Goal: Obtain resource: Obtain resource

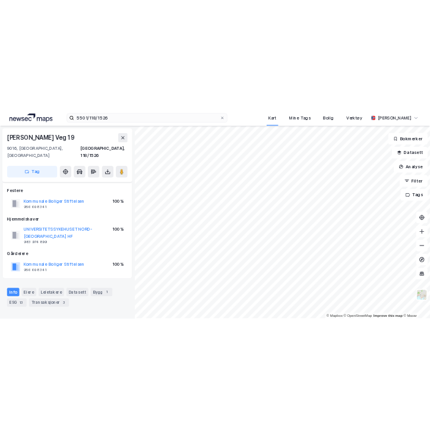
scroll to position [12, 0]
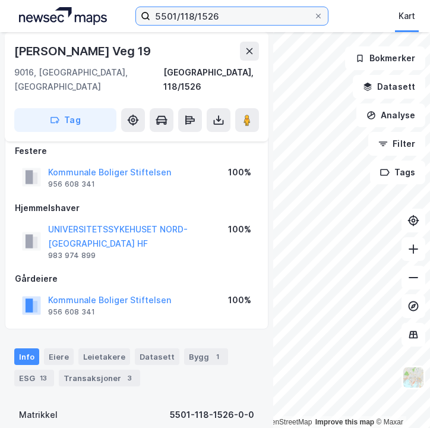
click at [226, 18] on input "5501/118/1526" at bounding box center [231, 16] width 163 height 18
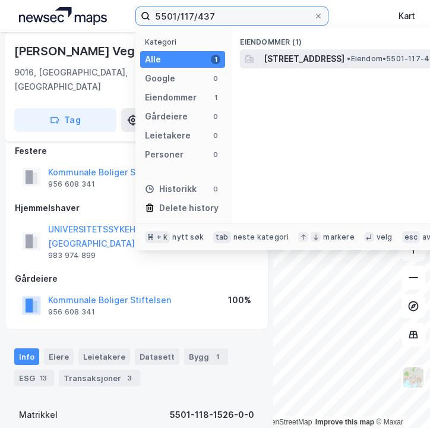
type input "5501/117/437"
click at [307, 58] on span "[STREET_ADDRESS]" at bounding box center [304, 59] width 81 height 14
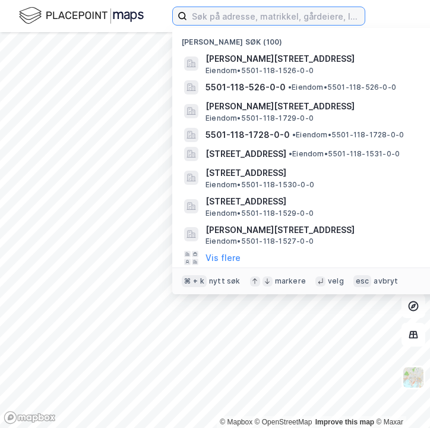
click at [257, 17] on input at bounding box center [276, 16] width 178 height 18
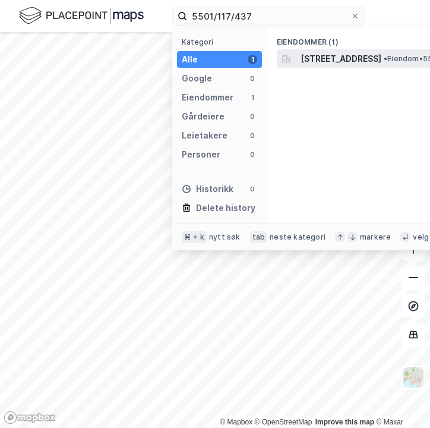
click at [319, 63] on span "[STREET_ADDRESS]" at bounding box center [341, 59] width 81 height 14
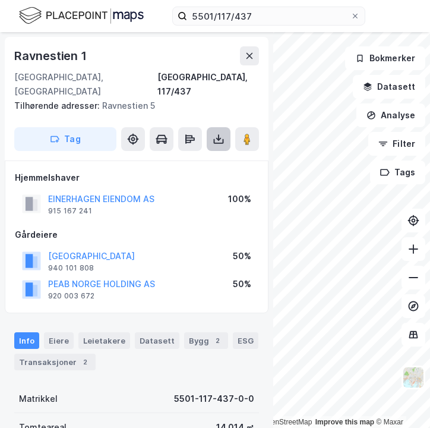
click at [213, 133] on icon at bounding box center [219, 139] width 12 height 12
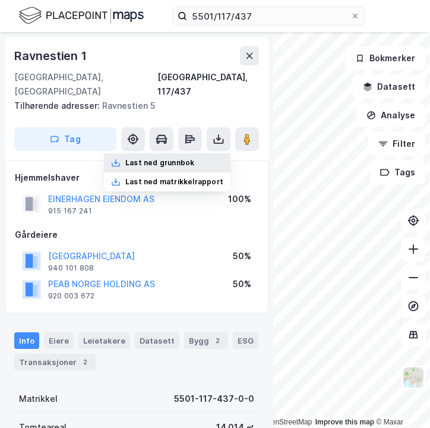
click at [194, 158] on div "Last ned grunnbok" at bounding box center [159, 163] width 69 height 10
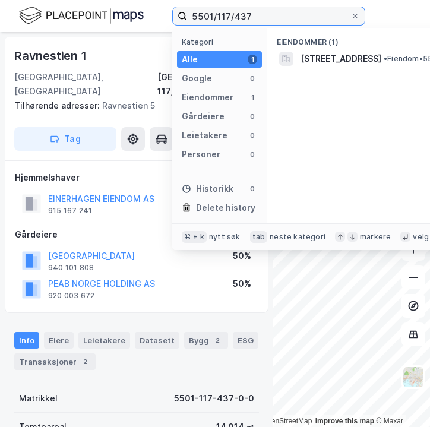
click at [257, 21] on input "5501/117/437" at bounding box center [268, 16] width 163 height 18
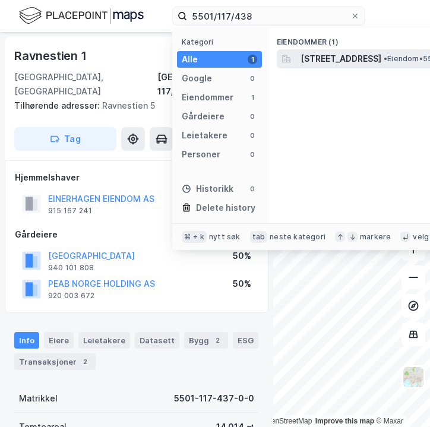
click at [306, 59] on span "[STREET_ADDRESS]" at bounding box center [341, 59] width 81 height 14
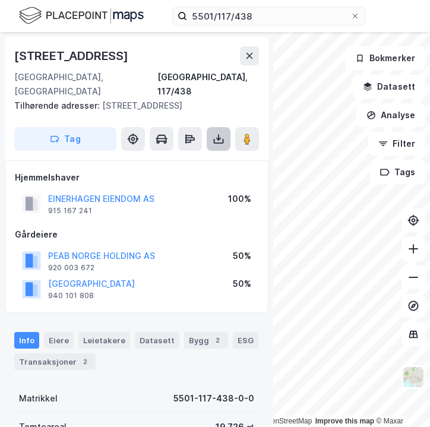
click at [219, 127] on button at bounding box center [219, 139] width 24 height 24
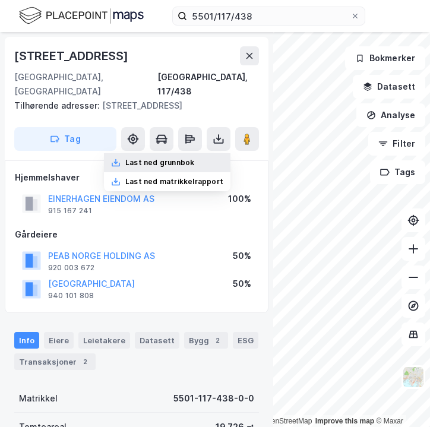
click at [181, 158] on div "Last ned grunnbok" at bounding box center [159, 163] width 69 height 10
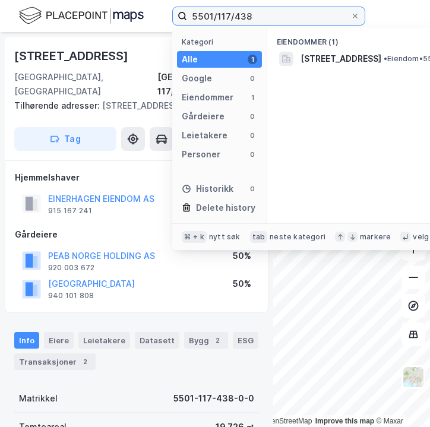
click at [257, 20] on input "5501/117/438" at bounding box center [268, 16] width 163 height 18
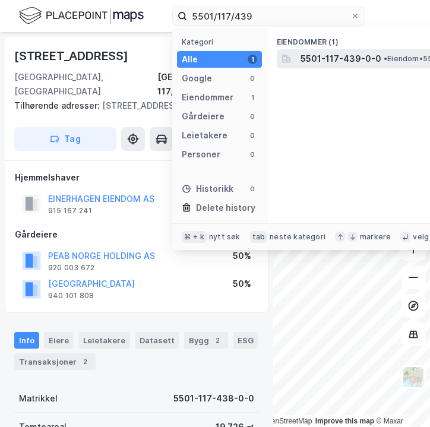
click at [330, 53] on span "5501-117-439-0-0" at bounding box center [341, 59] width 81 height 14
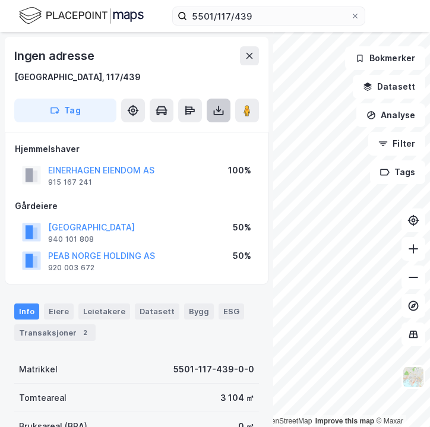
click at [212, 109] on button at bounding box center [219, 111] width 24 height 24
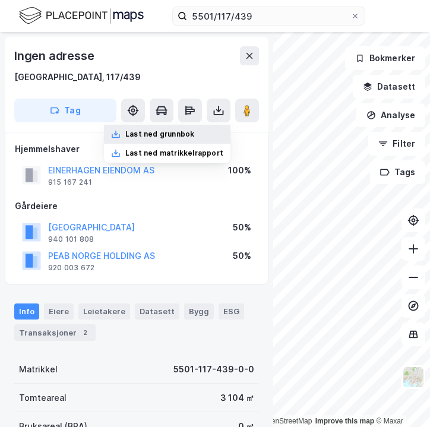
click at [192, 132] on div "Last ned grunnbok" at bounding box center [159, 134] width 69 height 10
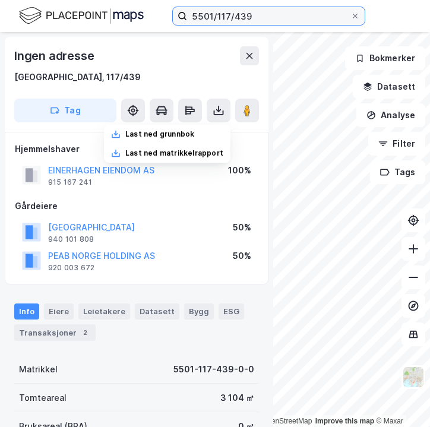
click at [265, 13] on input "5501/117/439" at bounding box center [268, 16] width 163 height 18
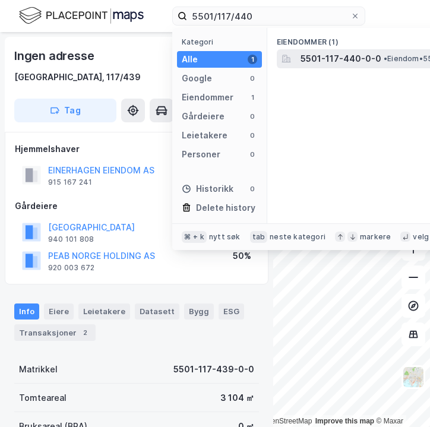
click at [298, 58] on div "5501-117-440-0-0 • Eiendom • 5501-117-440-0-0" at bounding box center [434, 58] width 314 height 19
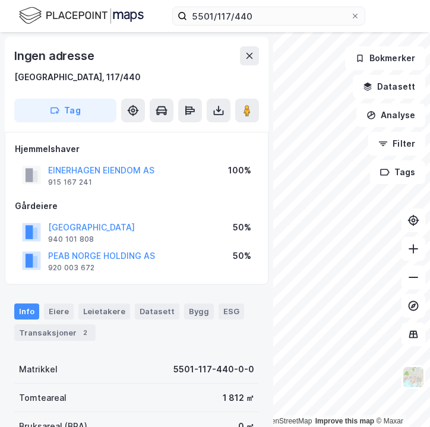
click at [216, 123] on div "Ingen adresse [GEOGRAPHIC_DATA], 117/440 Tag" at bounding box center [137, 84] width 264 height 95
click at [218, 113] on icon at bounding box center [219, 111] width 12 height 12
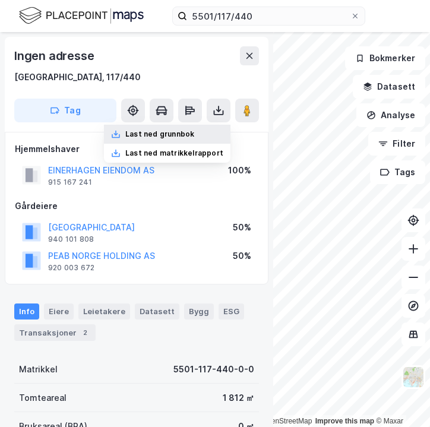
click at [189, 137] on div "Last ned grunnbok" at bounding box center [159, 134] width 69 height 10
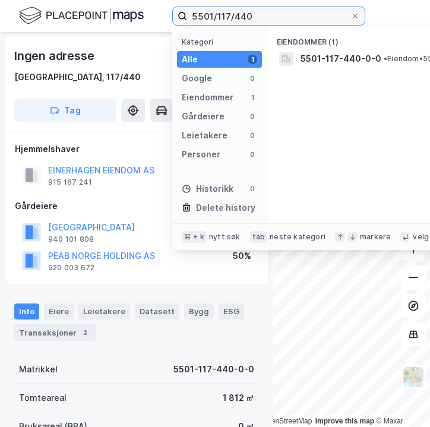
click at [317, 22] on input "5501/117/440" at bounding box center [268, 16] width 163 height 18
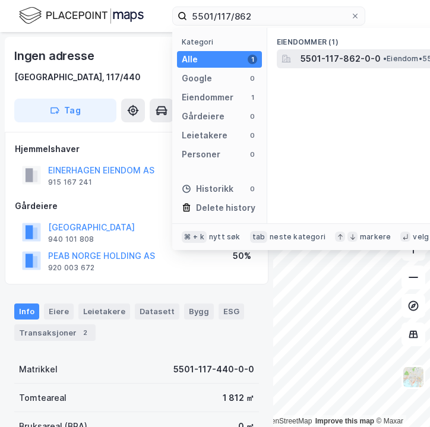
click at [361, 56] on span "5501-117-862-0-0" at bounding box center [341, 59] width 80 height 14
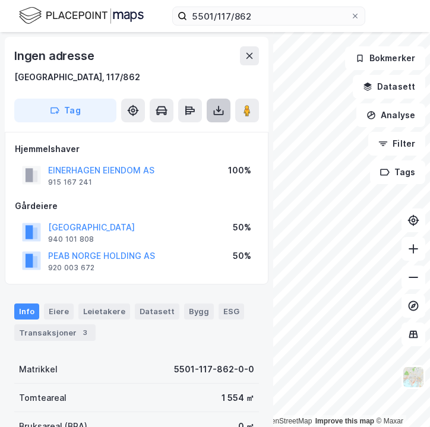
click at [223, 113] on icon at bounding box center [219, 112] width 10 height 5
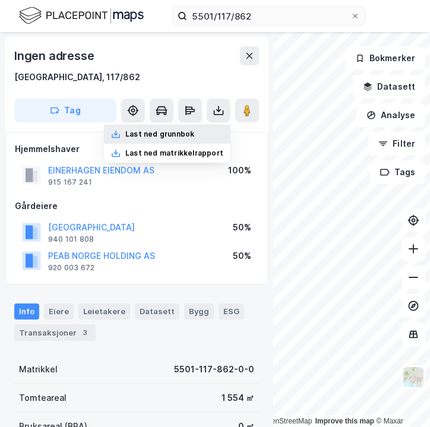
click at [210, 134] on div "Last ned grunnbok" at bounding box center [167, 134] width 127 height 19
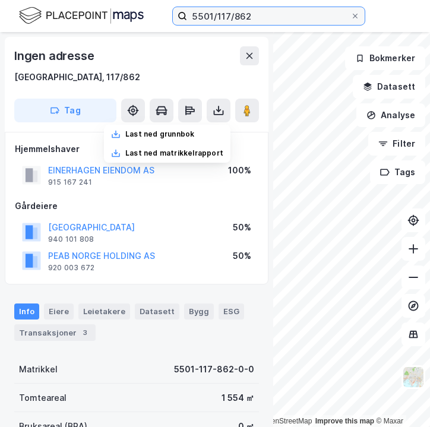
click at [255, 23] on input "5501/117/862" at bounding box center [268, 16] width 163 height 18
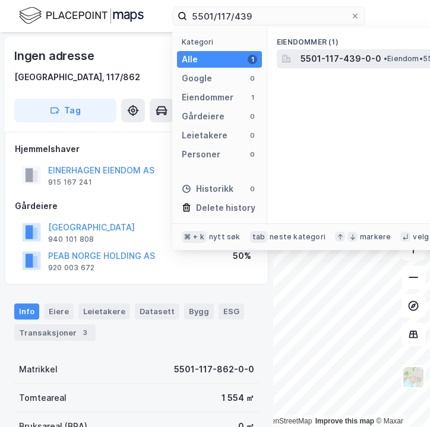
click at [305, 59] on span "5501-117-439-0-0" at bounding box center [341, 59] width 81 height 14
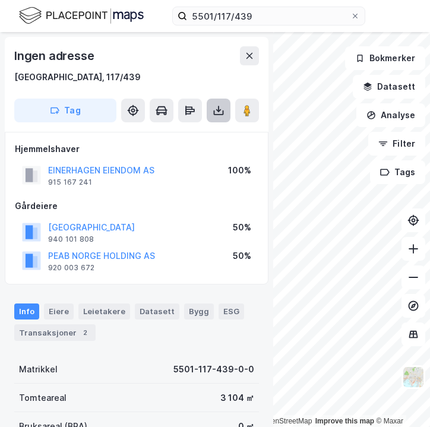
click at [216, 112] on icon at bounding box center [219, 111] width 12 height 12
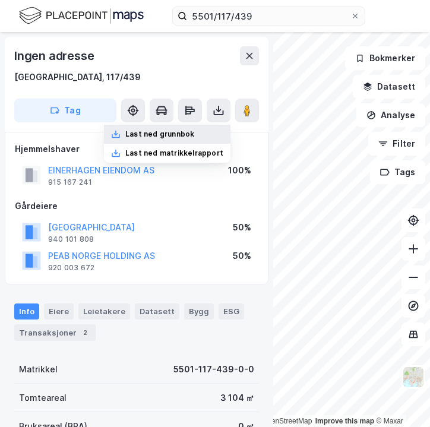
click at [163, 140] on div "Last ned grunnbok" at bounding box center [167, 134] width 127 height 19
click at [251, 26] on div "5501/117/439 Kart Mine Tags Bolig Verktøy [PERSON_NAME]" at bounding box center [215, 16] width 430 height 32
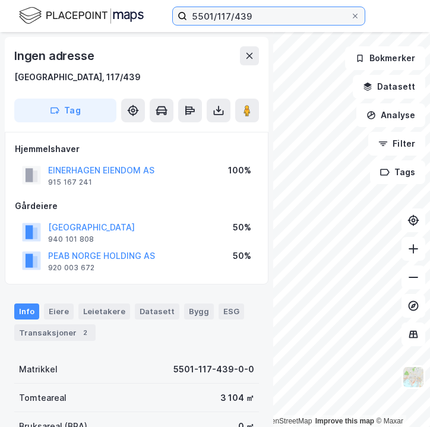
click at [259, 17] on input "5501/117/439" at bounding box center [268, 16] width 163 height 18
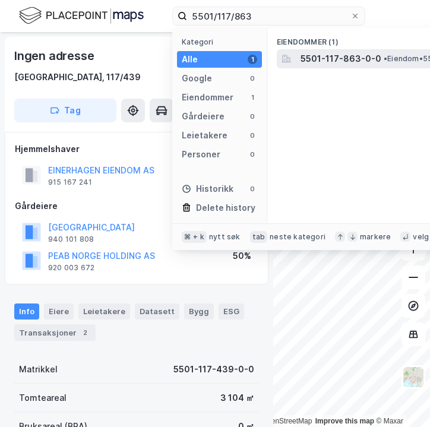
click at [331, 56] on span "5501-117-863-0-0" at bounding box center [341, 59] width 81 height 14
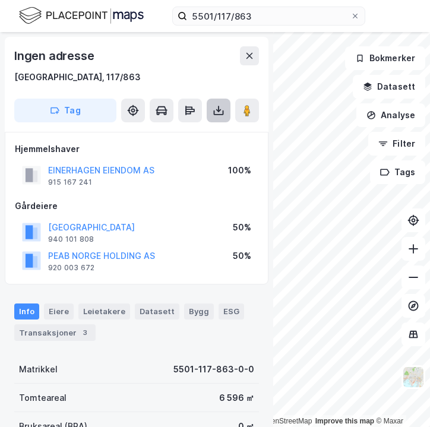
click at [210, 114] on button at bounding box center [219, 111] width 24 height 24
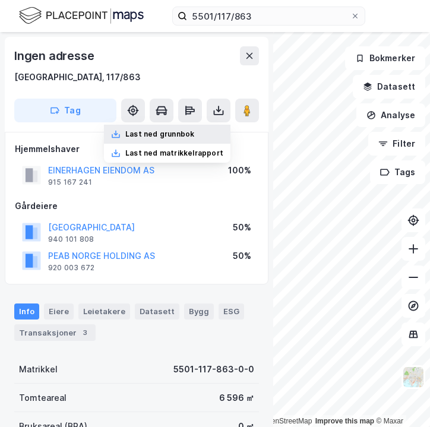
click at [194, 137] on div "Last ned grunnbok" at bounding box center [159, 134] width 69 height 10
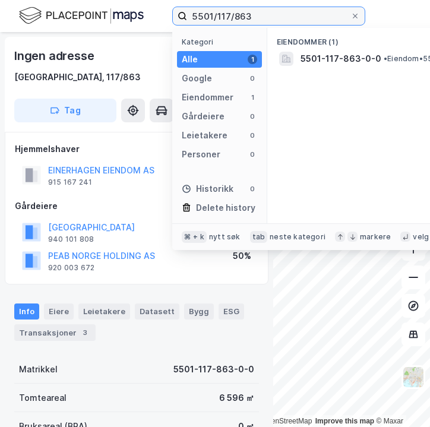
click at [272, 17] on input "5501/117/863" at bounding box center [268, 16] width 163 height 18
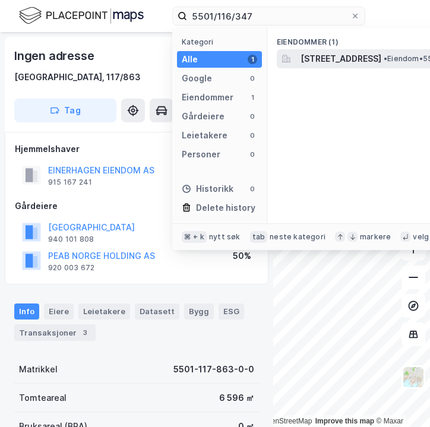
click at [331, 57] on span "[STREET_ADDRESS]" at bounding box center [341, 59] width 81 height 14
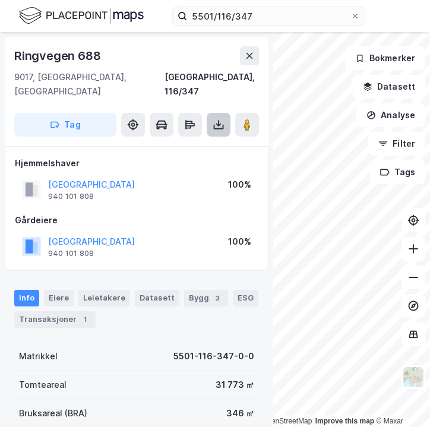
click at [214, 113] on button at bounding box center [219, 125] width 24 height 24
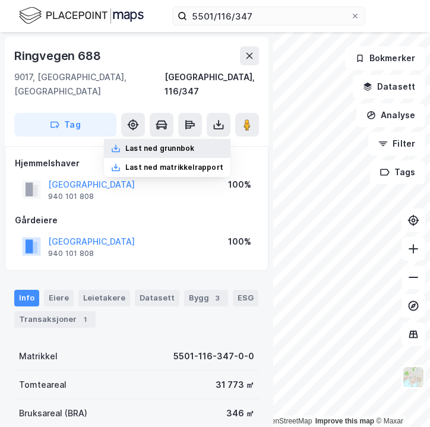
click at [191, 144] on div "Last ned grunnbok" at bounding box center [159, 149] width 69 height 10
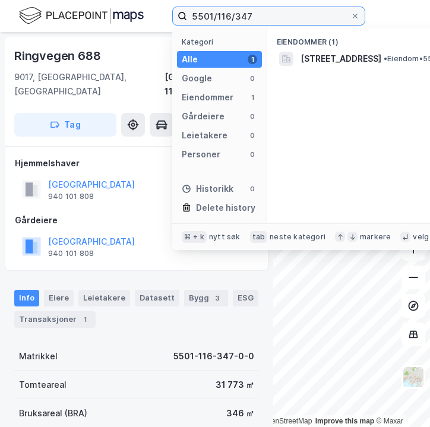
click at [276, 18] on input "5501/116/347" at bounding box center [268, 16] width 163 height 18
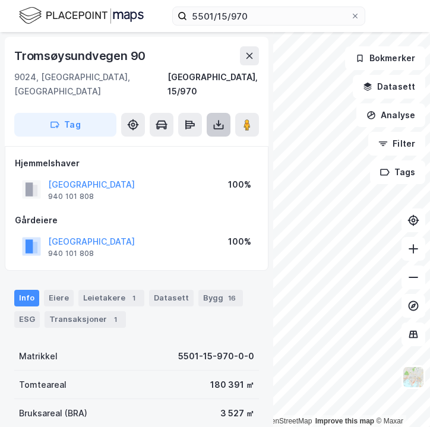
click at [217, 119] on button at bounding box center [219, 125] width 24 height 24
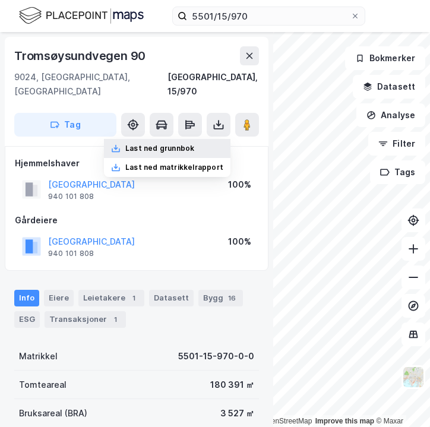
click at [189, 144] on div "Last ned grunnbok" at bounding box center [159, 149] width 69 height 10
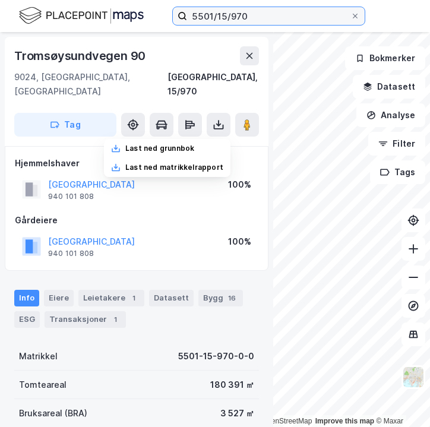
click at [254, 19] on input "5501/15/970" at bounding box center [268, 16] width 163 height 18
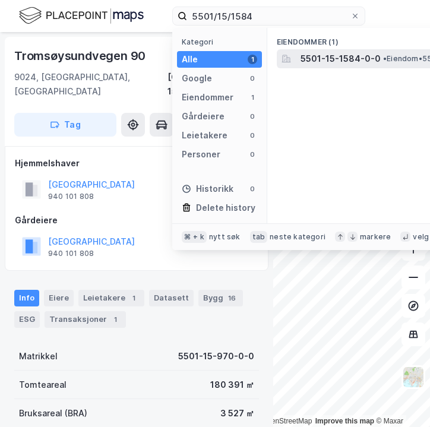
click at [299, 54] on div "5501-15-1584-0-0 • Eiendom • 5501-15-1584-0-0" at bounding box center [434, 58] width 314 height 19
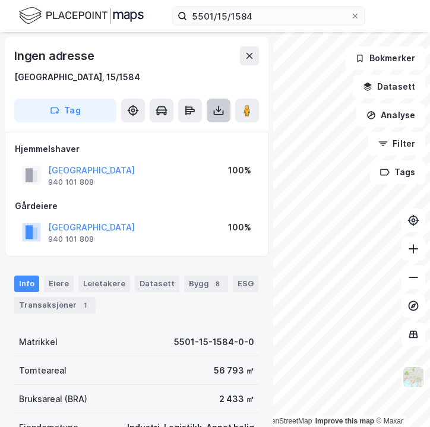
click at [214, 113] on icon at bounding box center [219, 112] width 10 height 5
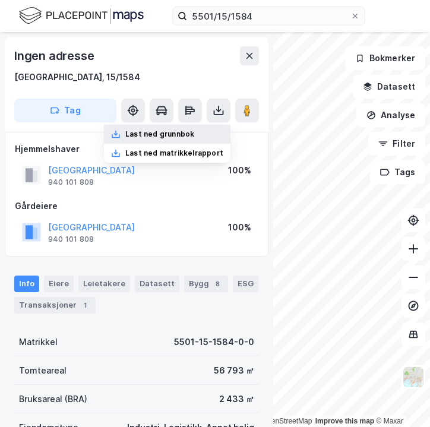
click at [188, 140] on div "Last ned grunnbok" at bounding box center [167, 134] width 127 height 19
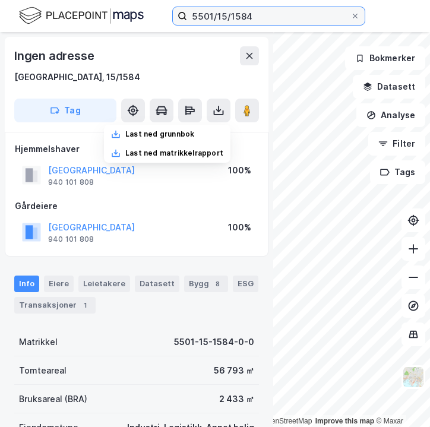
click at [261, 18] on input "5501/15/1584" at bounding box center [268, 16] width 163 height 18
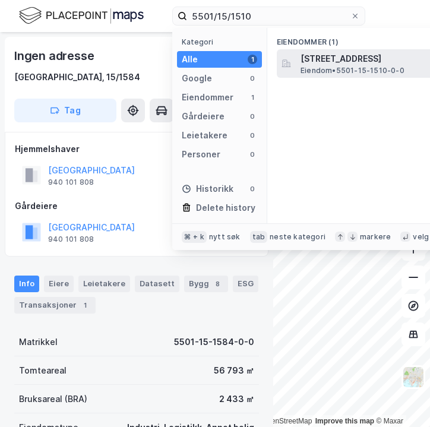
click at [290, 63] on icon at bounding box center [287, 64] width 10 height 10
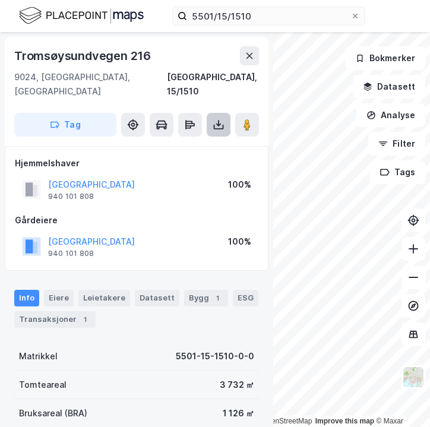
click at [216, 125] on icon at bounding box center [219, 127] width 10 height 5
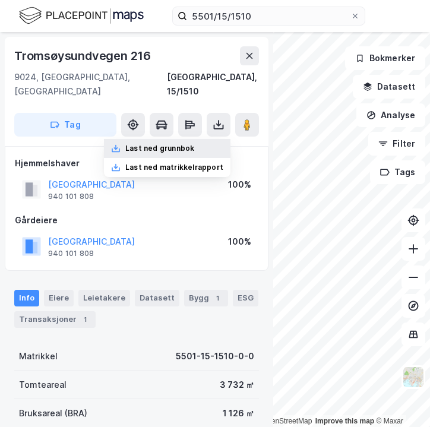
click at [194, 144] on div "Last ned grunnbok" at bounding box center [159, 149] width 69 height 10
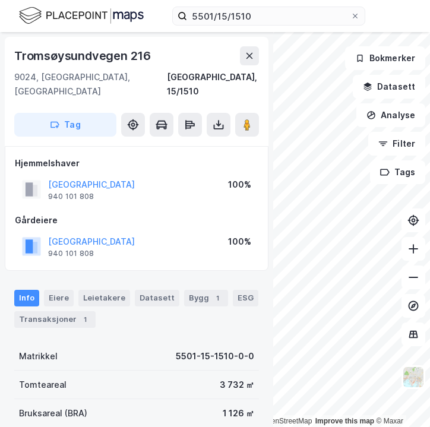
click at [266, 26] on div "5501/15/1510 Kart Mine Tags Bolig Verktøy [PERSON_NAME]" at bounding box center [215, 16] width 430 height 32
click at [260, 18] on input "5501/15/1510" at bounding box center [268, 16] width 163 height 18
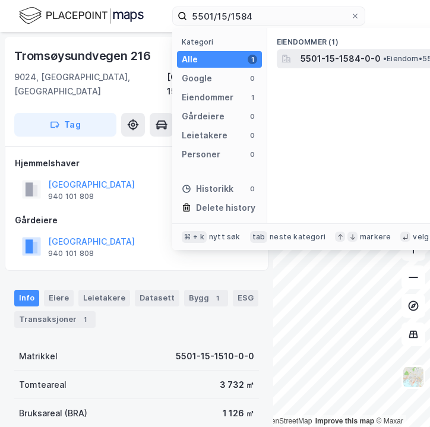
click at [302, 58] on span "5501-15-1584-0-0" at bounding box center [341, 59] width 80 height 14
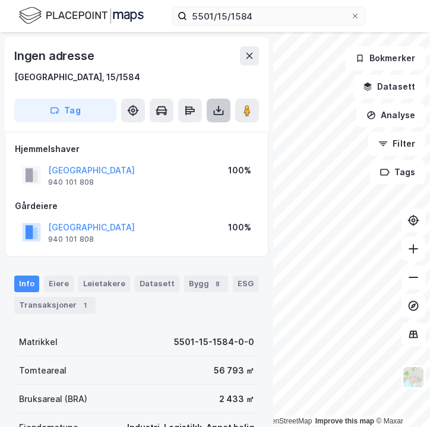
click at [214, 113] on icon at bounding box center [219, 111] width 12 height 12
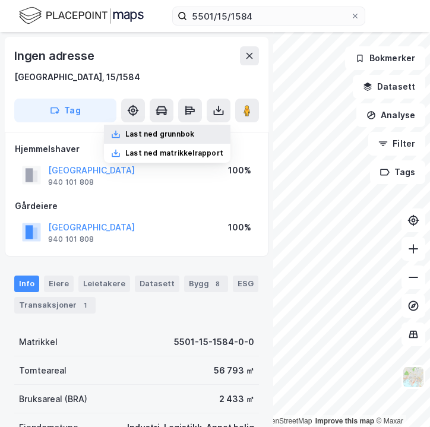
click at [175, 137] on div "Last ned grunnbok" at bounding box center [159, 134] width 69 height 10
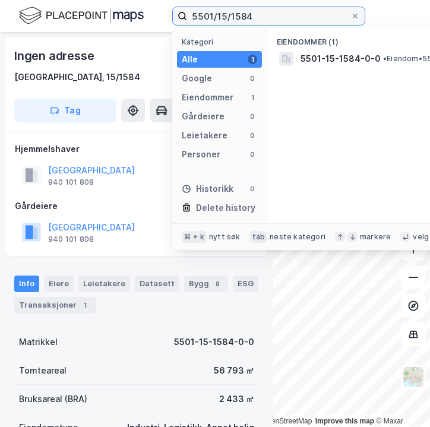
click at [254, 17] on input "5501/15/1584" at bounding box center [268, 16] width 163 height 18
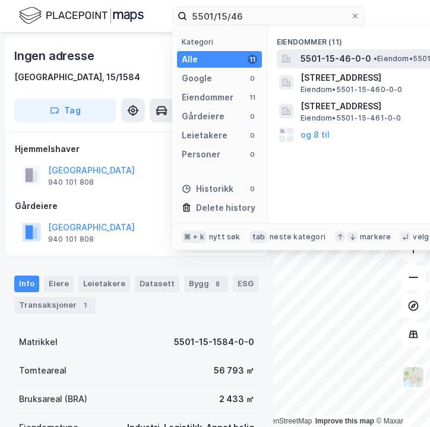
click at [306, 57] on span "5501-15-46-0-0" at bounding box center [336, 59] width 71 height 14
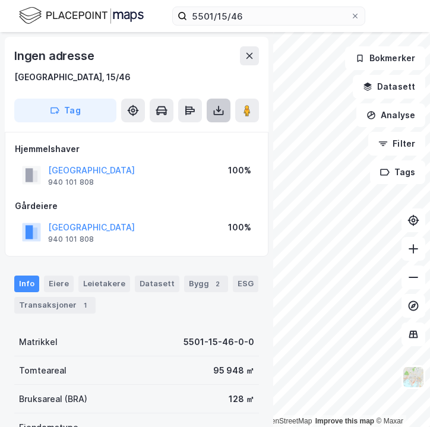
click at [215, 113] on icon at bounding box center [219, 111] width 12 height 12
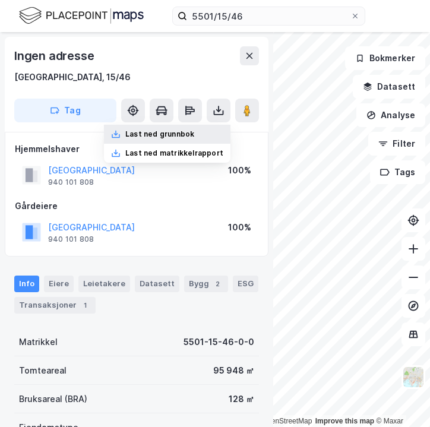
click at [194, 129] on div "Last ned grunnbok" at bounding box center [159, 134] width 69 height 10
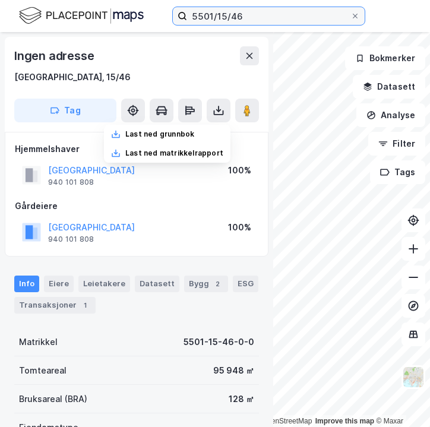
click at [244, 13] on input "5501/15/46" at bounding box center [268, 16] width 163 height 18
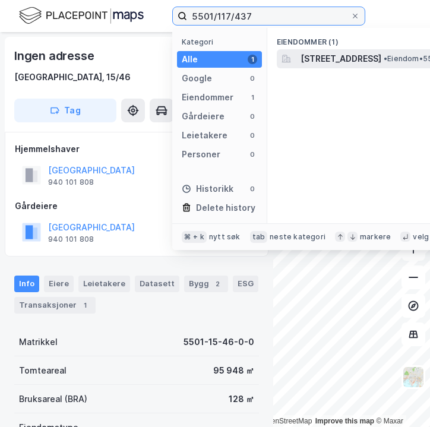
type input "5501/117/437"
click at [289, 61] on icon at bounding box center [288, 61] width 1 height 0
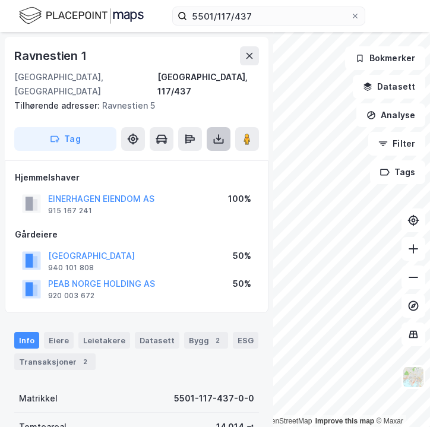
click at [211, 127] on button at bounding box center [219, 139] width 24 height 24
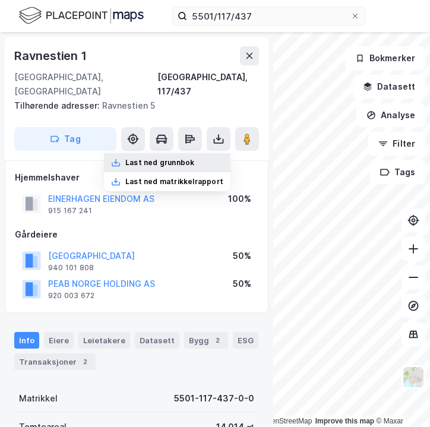
click at [202, 153] on div "Last ned grunnbok" at bounding box center [167, 162] width 127 height 19
